Goal: Task Accomplishment & Management: Manage account settings

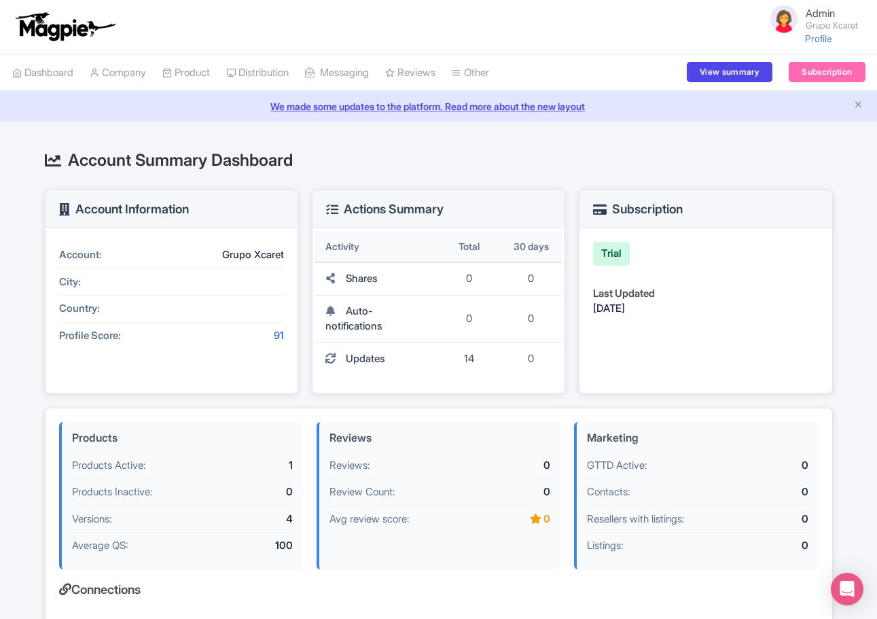
click at [833, 26] on small "Grupo Xcaret" at bounding box center [832, 25] width 52 height 9
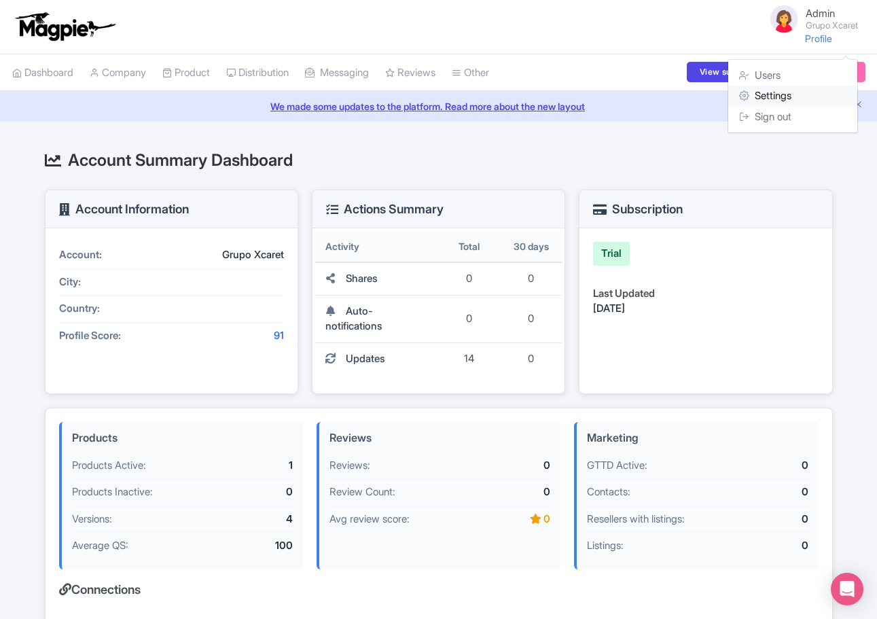
click at [797, 90] on link "Settings" at bounding box center [792, 96] width 129 height 21
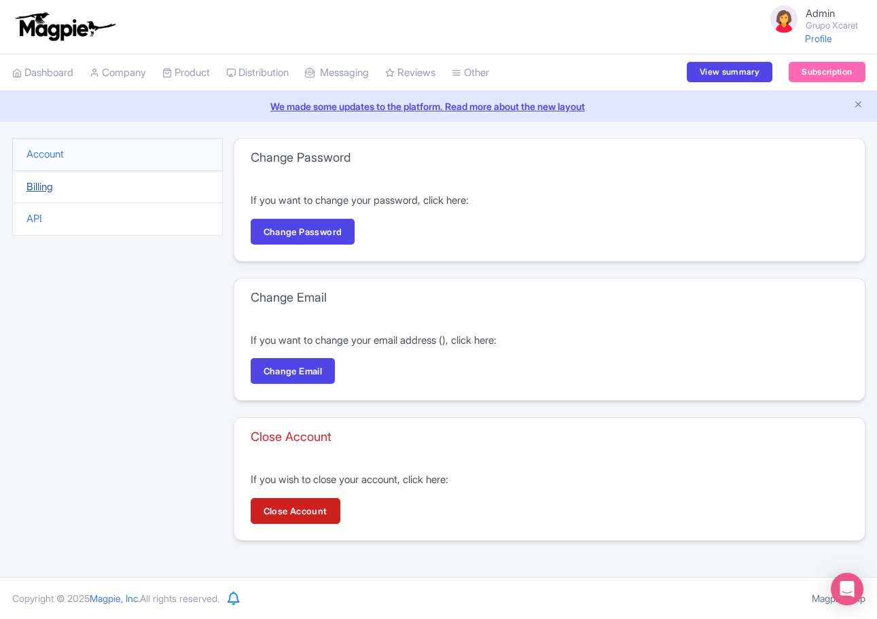
click at [50, 186] on link "Billing" at bounding box center [39, 186] width 26 height 13
